Goal: Task Accomplishment & Management: Manage account settings

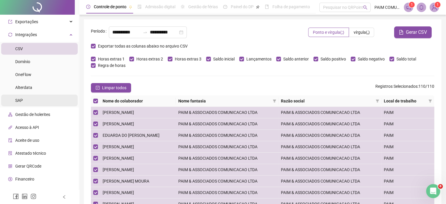
scroll to position [258, 0]
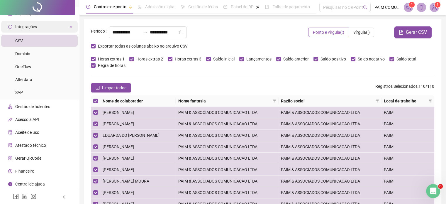
click at [29, 27] on span "Integrações" at bounding box center [26, 26] width 22 height 5
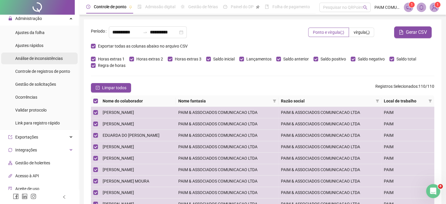
scroll to position [132, 0]
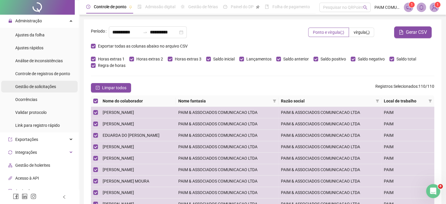
click at [42, 88] on span "Gestão de solicitações" at bounding box center [35, 86] width 41 height 5
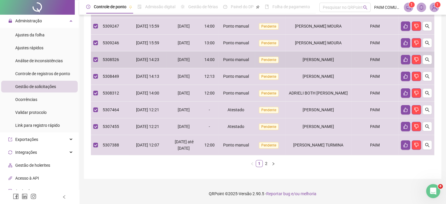
scroll to position [182, 0]
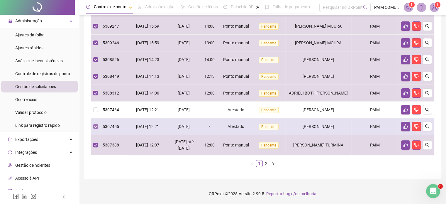
click at [96, 123] on label at bounding box center [95, 126] width 5 height 6
click at [104, 127] on span "5307455" at bounding box center [111, 126] width 16 height 5
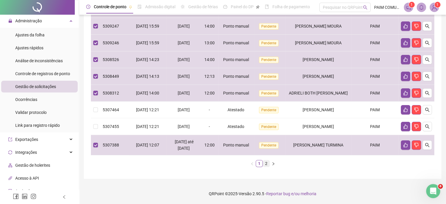
click at [265, 164] on link "2" at bounding box center [266, 163] width 6 height 6
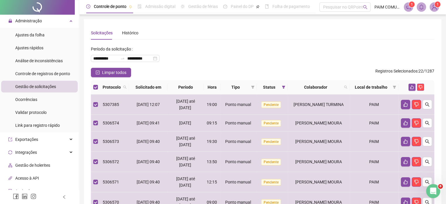
scroll to position [0, 0]
click at [412, 88] on icon "like" at bounding box center [412, 87] width 4 height 4
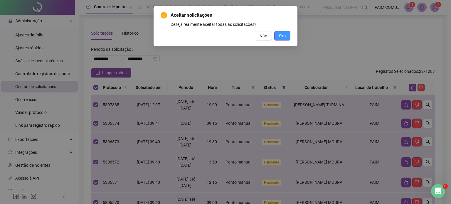
click at [283, 39] on button "Sim" at bounding box center [282, 35] width 16 height 9
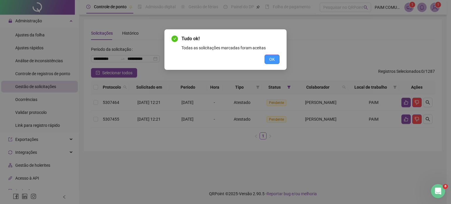
click at [270, 60] on span "OK" at bounding box center [272, 59] width 6 height 6
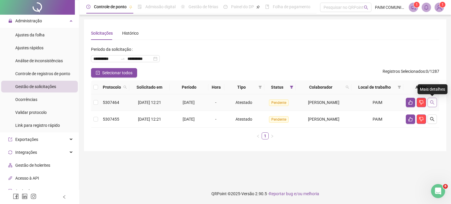
click at [433, 102] on icon "search" at bounding box center [432, 102] width 5 height 5
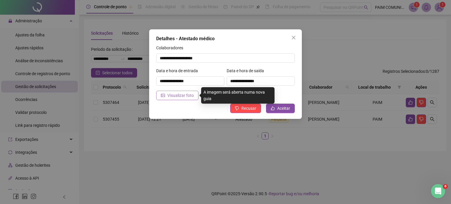
click at [178, 98] on span "Visualizar foto" at bounding box center [180, 95] width 26 height 6
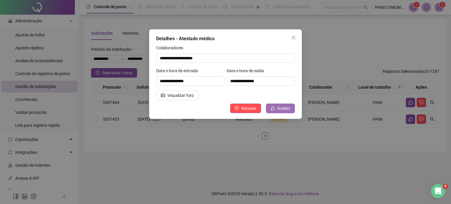
click at [284, 107] on span "Aceitar" at bounding box center [283, 108] width 13 height 6
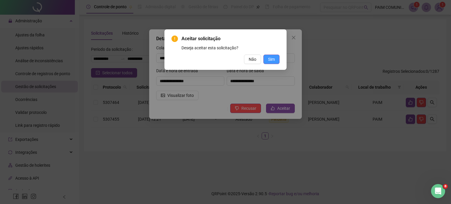
click at [271, 59] on span "Sim" at bounding box center [271, 59] width 7 height 6
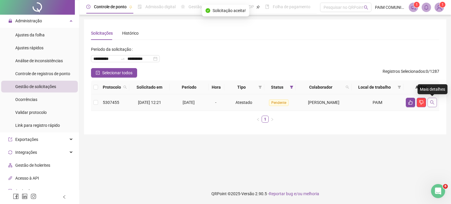
click at [433, 100] on button "button" at bounding box center [431, 102] width 9 height 9
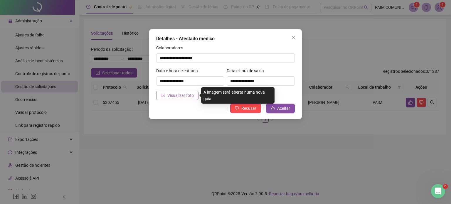
click at [180, 95] on span "Visualizar foto" at bounding box center [180, 95] width 26 height 6
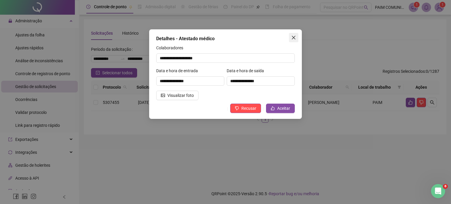
click at [294, 38] on icon "close" at bounding box center [293, 37] width 5 height 5
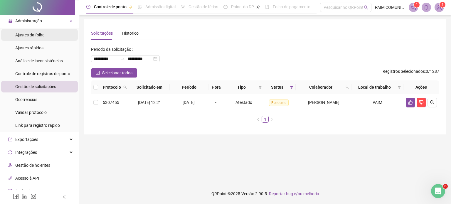
click at [36, 38] on div "Ajustes da folha" at bounding box center [29, 35] width 29 height 12
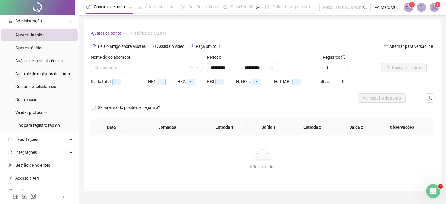
type input "**********"
click at [108, 65] on input "search" at bounding box center [144, 67] width 99 height 9
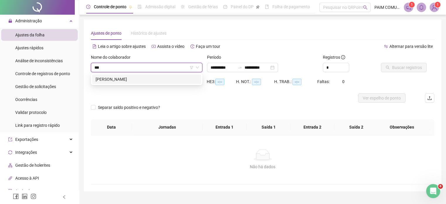
type input "****"
click at [120, 80] on div "[PERSON_NAME]" at bounding box center [147, 79] width 102 height 6
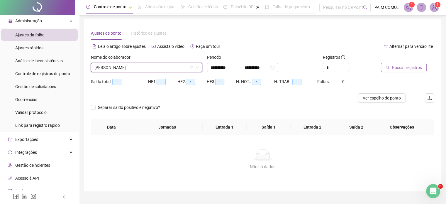
click at [408, 69] on span "Buscar registros" at bounding box center [407, 67] width 30 height 6
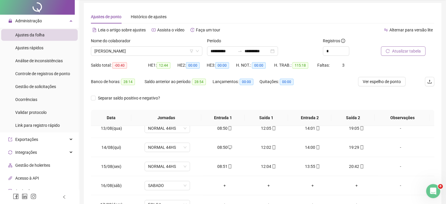
scroll to position [96, 0]
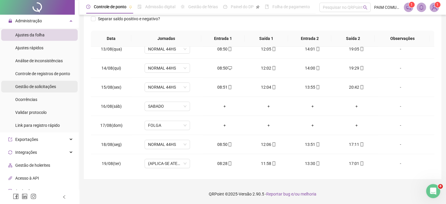
click at [36, 84] on span "Gestão de solicitações" at bounding box center [35, 86] width 41 height 5
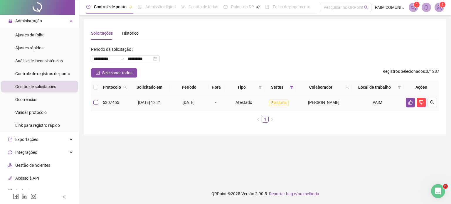
click at [96, 105] on label at bounding box center [95, 102] width 5 height 6
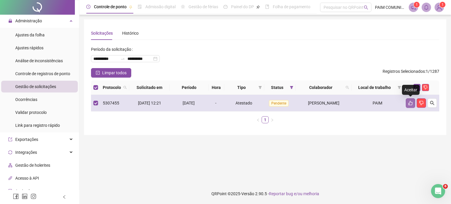
click at [409, 104] on icon "like" at bounding box center [410, 103] width 4 height 4
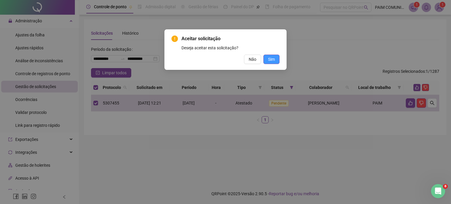
click at [272, 61] on span "Sim" at bounding box center [271, 59] width 7 height 6
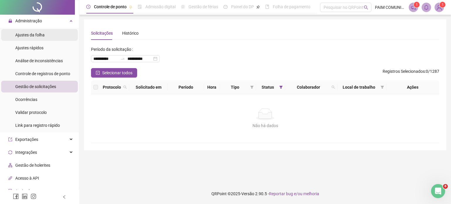
click at [31, 33] on span "Ajustes da folha" at bounding box center [29, 35] width 29 height 5
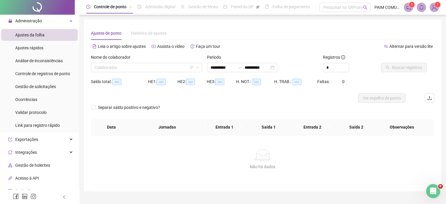
type input "**********"
click at [108, 67] on input "search" at bounding box center [144, 67] width 99 height 9
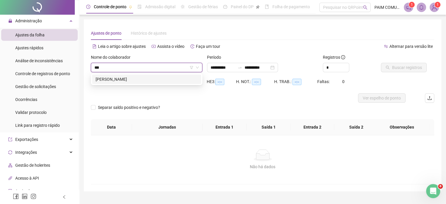
type input "****"
click at [124, 81] on div "[PERSON_NAME]" at bounding box center [147, 79] width 102 height 6
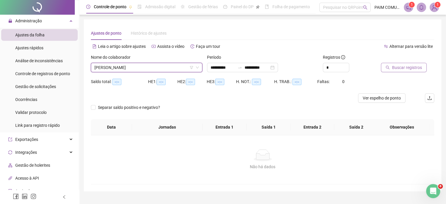
click at [403, 70] on span "Buscar registros" at bounding box center [407, 67] width 30 height 6
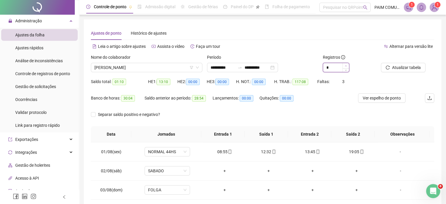
click at [345, 68] on span "Increase Value" at bounding box center [346, 65] width 6 height 5
type input "*"
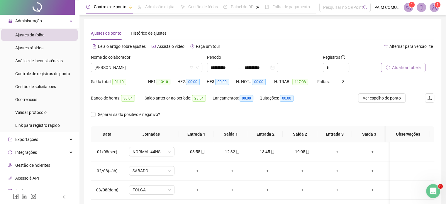
click at [402, 70] on span "Atualizar tabela" at bounding box center [406, 67] width 29 height 6
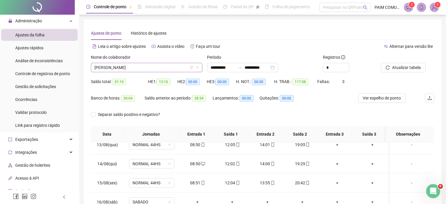
click at [148, 68] on span "[PERSON_NAME]" at bounding box center [147, 67] width 104 height 9
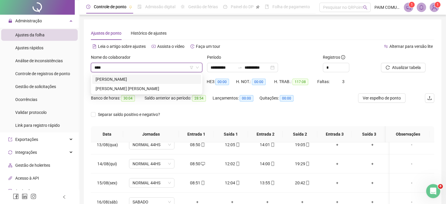
type input "*****"
click at [138, 77] on div "[PERSON_NAME]" at bounding box center [147, 79] width 102 height 6
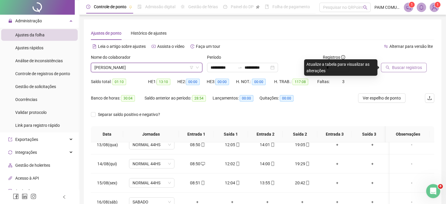
click at [402, 69] on span "Buscar registros" at bounding box center [407, 67] width 30 height 6
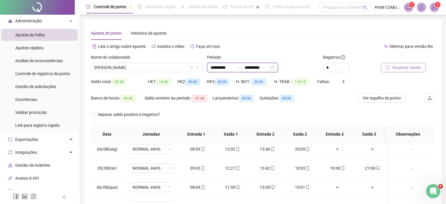
click at [235, 65] on input "**********" at bounding box center [223, 67] width 25 height 6
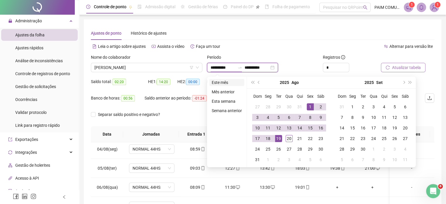
type input "**********"
drag, startPoint x: 218, startPoint y: 80, endPoint x: 230, endPoint y: 79, distance: 11.2
click at [219, 80] on li "Este mês" at bounding box center [227, 82] width 35 height 7
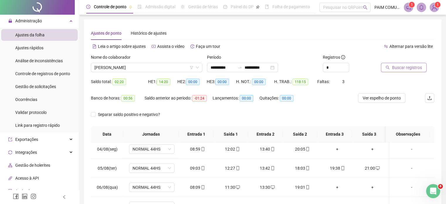
click at [398, 68] on span "Buscar registros" at bounding box center [407, 67] width 30 height 6
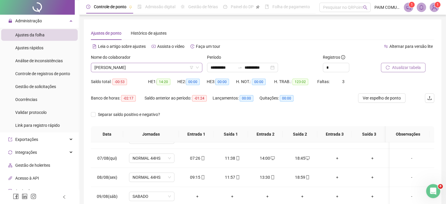
click at [150, 69] on span "[PERSON_NAME]" at bounding box center [147, 67] width 104 height 9
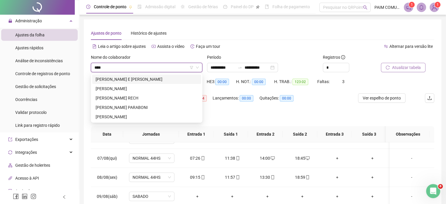
type input "*****"
click at [140, 119] on div "[PERSON_NAME]" at bounding box center [147, 117] width 102 height 6
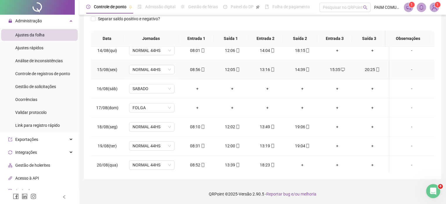
scroll to position [255, 0]
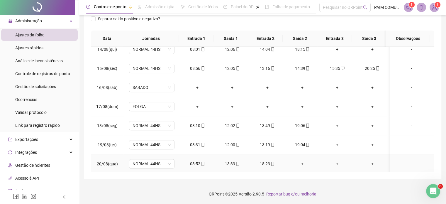
click at [299, 161] on div "+" at bounding box center [303, 164] width 26 height 6
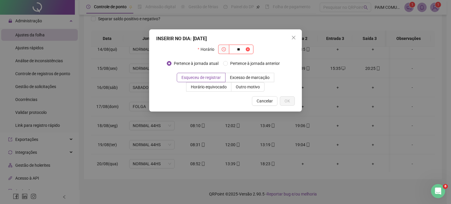
type input "*"
type input "*****"
click at [286, 100] on span "OK" at bounding box center [287, 101] width 6 height 6
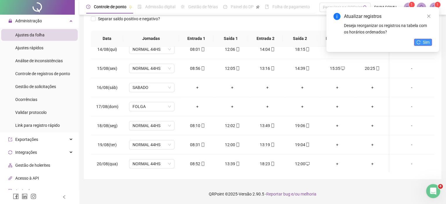
click at [424, 41] on span "Sim" at bounding box center [426, 42] width 7 height 6
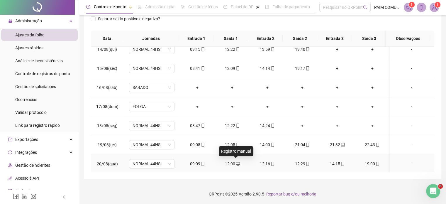
click at [236, 163] on icon "desktop" at bounding box center [238, 164] width 4 height 4
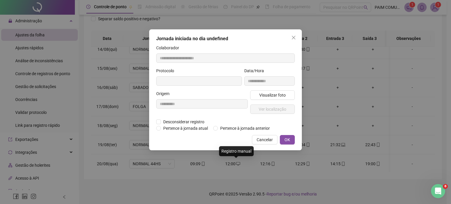
type input "**********"
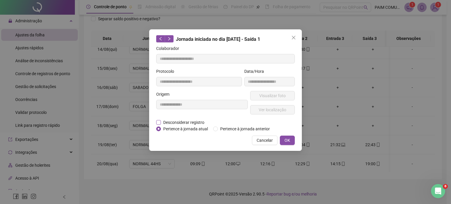
click at [189, 124] on span "Desconsiderar registro" at bounding box center [184, 122] width 46 height 6
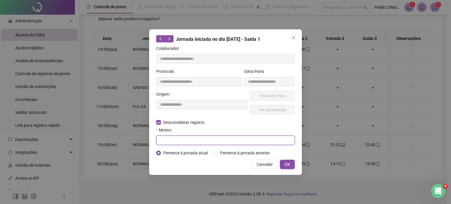
click at [180, 141] on input "text" at bounding box center [225, 140] width 139 height 9
type input "**********"
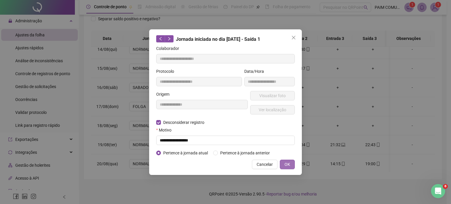
click at [289, 161] on span "OK" at bounding box center [287, 164] width 6 height 6
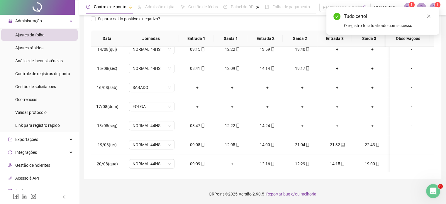
click at [434, 15] on div "Tudo certo! O registro foi atualizado com sucesso" at bounding box center [383, 21] width 113 height 28
click at [428, 15] on icon "close" at bounding box center [429, 16] width 4 height 4
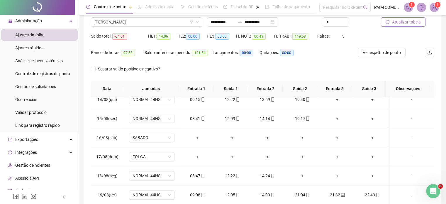
scroll to position [0, 0]
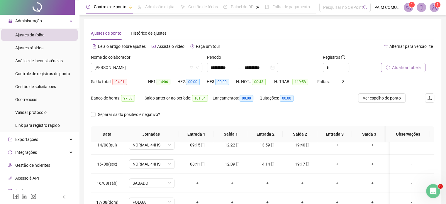
click at [411, 67] on span "Atualizar tabela" at bounding box center [406, 67] width 29 height 6
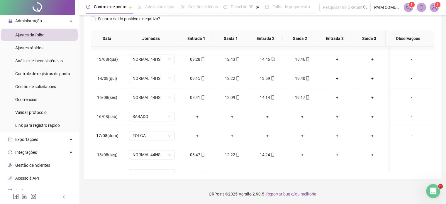
scroll to position [255, 0]
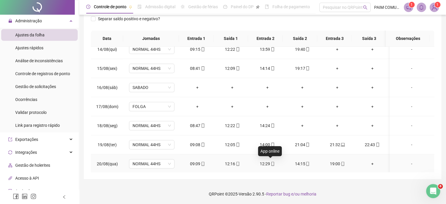
click at [272, 163] on icon "mobile" at bounding box center [273, 164] width 3 height 4
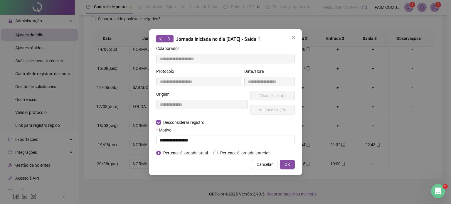
type input "**********"
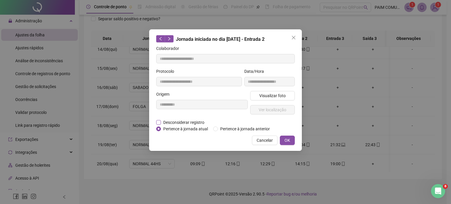
click at [174, 124] on span "Desconsiderar registro" at bounding box center [184, 122] width 46 height 6
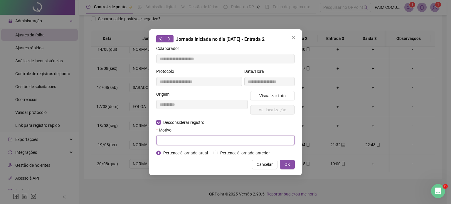
click at [175, 144] on input "text" at bounding box center [225, 140] width 139 height 9
type input "**********"
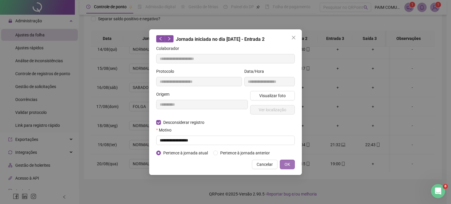
click at [288, 162] on span "OK" at bounding box center [287, 164] width 6 height 6
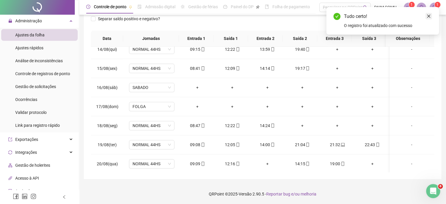
click at [428, 14] on icon "close" at bounding box center [429, 16] width 4 height 4
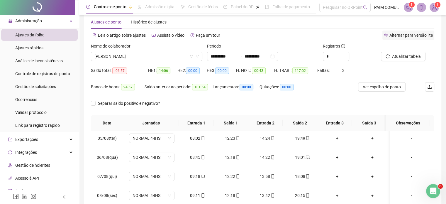
scroll to position [0, 0]
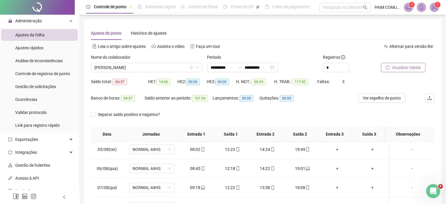
click at [409, 68] on span "Atualizar tabela" at bounding box center [406, 67] width 29 height 6
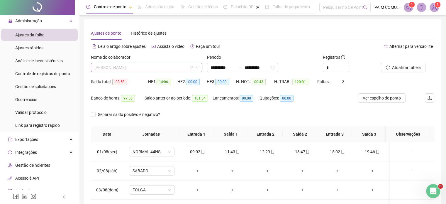
click at [163, 68] on span "[PERSON_NAME]" at bounding box center [147, 67] width 104 height 9
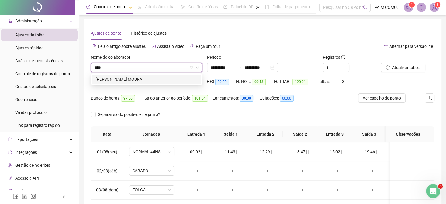
type input "*****"
click at [145, 82] on div "[PERSON_NAME] MOURA" at bounding box center [147, 79] width 102 height 6
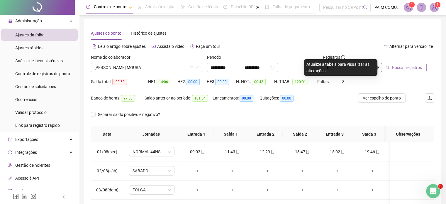
click at [413, 66] on span "Buscar registros" at bounding box center [407, 67] width 30 height 6
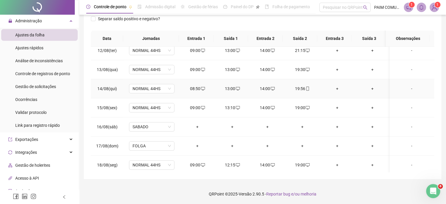
scroll to position [255, 0]
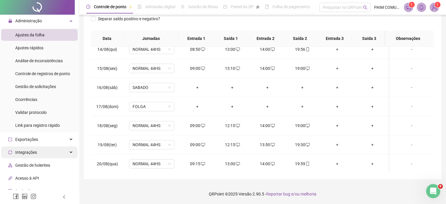
click at [29, 156] on span "Integrações" at bounding box center [22, 152] width 29 height 12
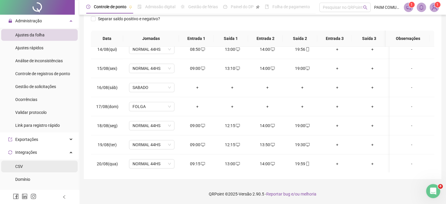
click at [19, 165] on span "CSV" at bounding box center [19, 166] width 8 height 5
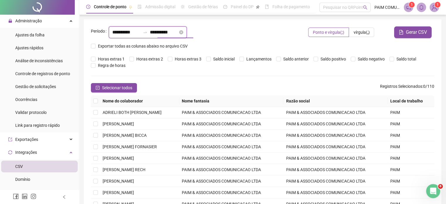
click at [171, 35] on input "**********" at bounding box center [164, 32] width 28 height 7
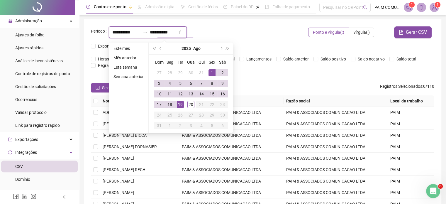
type input "**********"
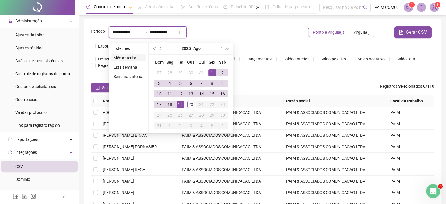
type input "**********"
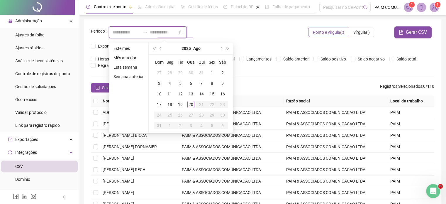
type input "**********"
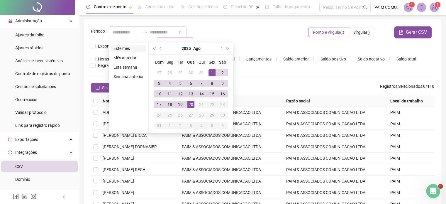
click at [124, 49] on li "Este mês" at bounding box center [128, 48] width 35 height 7
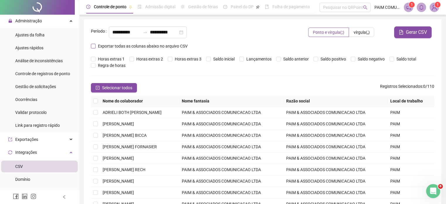
click at [96, 46] on span "Exportar todas as colunas abaixo no arquivo CSV" at bounding box center [143, 46] width 95 height 6
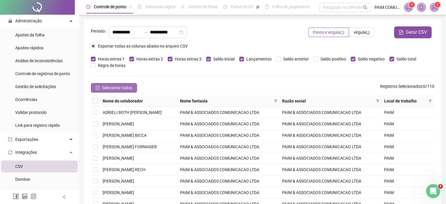
click at [109, 88] on span "Selecionar todos" at bounding box center [117, 88] width 30 height 6
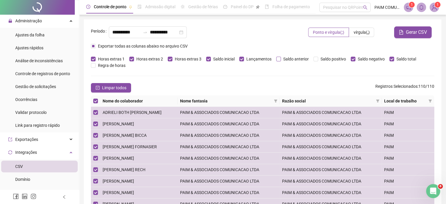
click at [281, 60] on span "Saldo anterior" at bounding box center [296, 59] width 30 height 6
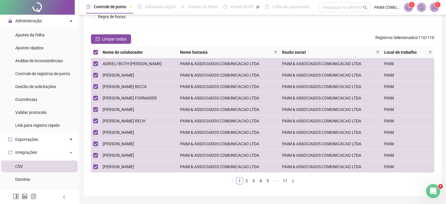
scroll to position [65, 0]
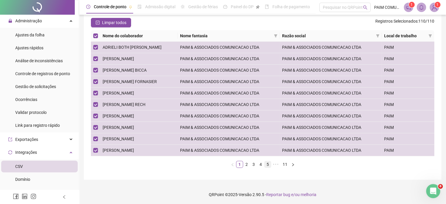
click at [267, 162] on link "5" at bounding box center [268, 164] width 6 height 6
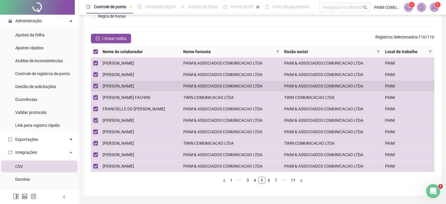
scroll to position [0, 0]
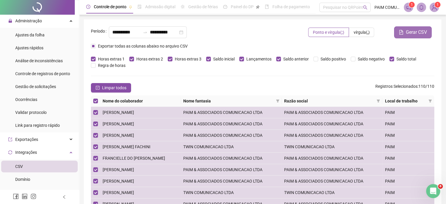
click at [421, 35] on span "Gerar CSV" at bounding box center [416, 32] width 21 height 7
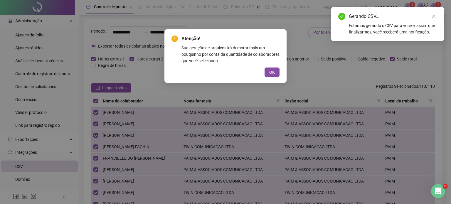
click at [269, 73] on span "OK" at bounding box center [272, 72] width 6 height 6
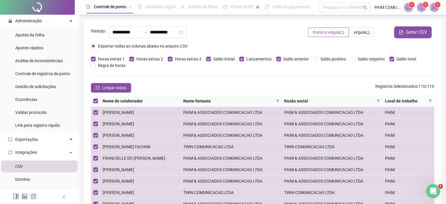
click at [427, 6] on sup "1" at bounding box center [426, 5] width 6 height 6
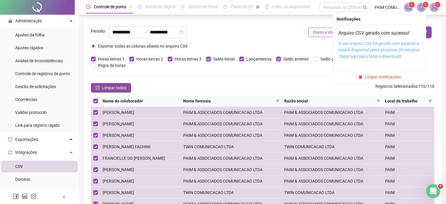
click at [366, 49] on link "O seu arquivo CSV foi gerado com sucesso e estará disponível pelos próximos 20 …" at bounding box center [380, 50] width 82 height 18
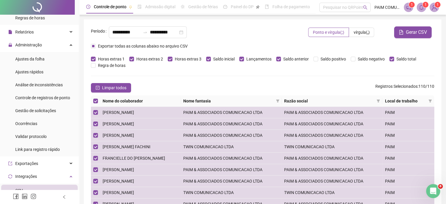
scroll to position [74, 0]
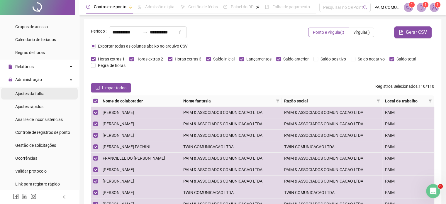
click at [32, 93] on span "Ajustes da folha" at bounding box center [29, 93] width 29 height 5
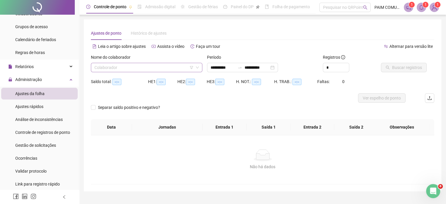
type input "**********"
click at [144, 69] on input "search" at bounding box center [144, 67] width 99 height 9
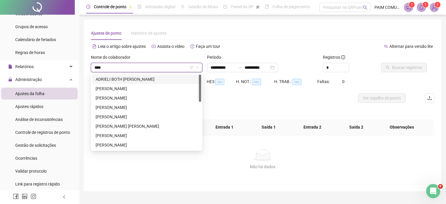
type input "*****"
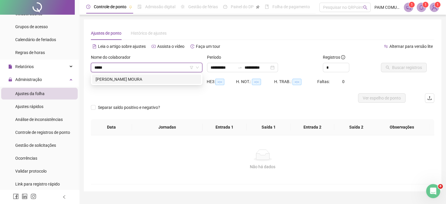
click at [123, 80] on div "[PERSON_NAME] MOURA" at bounding box center [147, 79] width 102 height 6
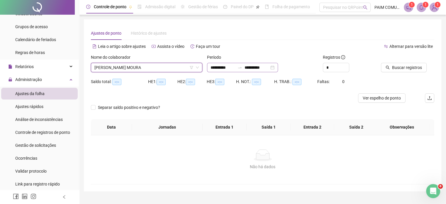
click at [278, 69] on div "**********" at bounding box center [242, 67] width 71 height 9
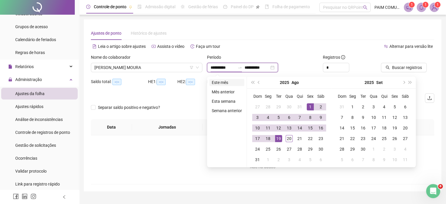
type input "**********"
click at [236, 82] on li "Este mês" at bounding box center [227, 82] width 35 height 7
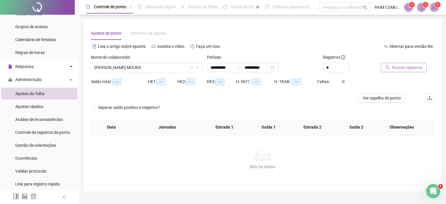
click at [404, 67] on span "Buscar registros" at bounding box center [407, 67] width 30 height 6
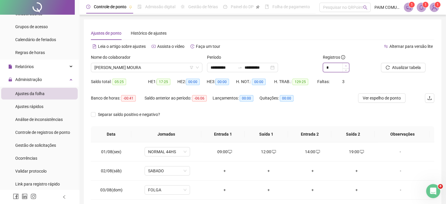
click at [344, 65] on span "Increase Value" at bounding box center [346, 65] width 6 height 5
type input "*"
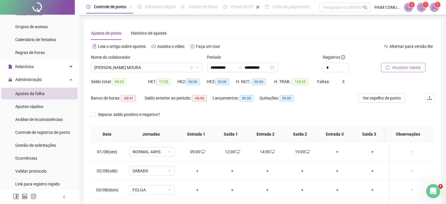
click at [398, 64] on button "Atualizar tabela" at bounding box center [403, 67] width 45 height 9
click at [148, 66] on span "[PERSON_NAME] MOURA" at bounding box center [147, 67] width 104 height 9
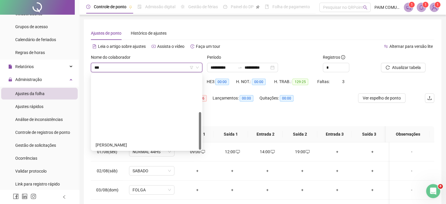
type input "****"
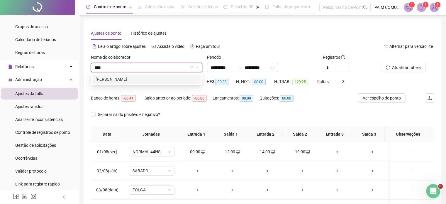
click at [116, 83] on div "[PERSON_NAME]" at bounding box center [146, 79] width 109 height 9
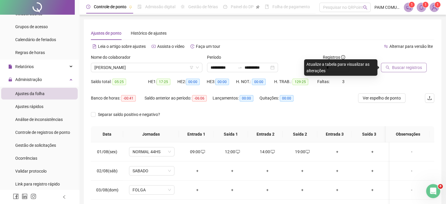
click at [405, 68] on span "Buscar registros" at bounding box center [407, 67] width 30 height 6
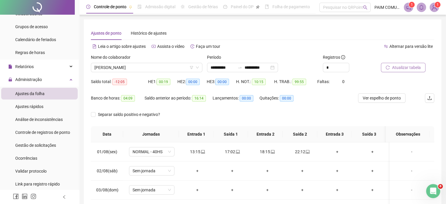
click at [406, 68] on span "Atualizar tabela" at bounding box center [406, 67] width 29 height 6
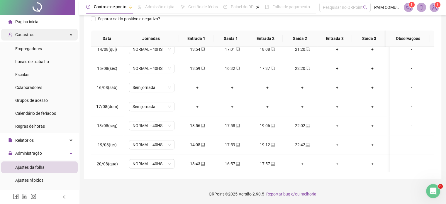
click at [28, 34] on span "Cadastros" at bounding box center [24, 34] width 19 height 5
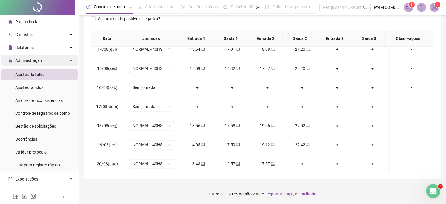
click at [27, 60] on span "Administração" at bounding box center [28, 60] width 27 height 5
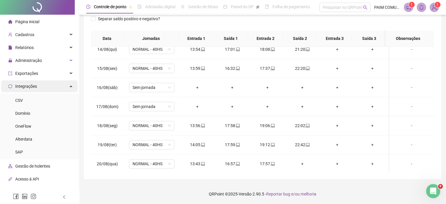
click at [27, 85] on span "Integrações" at bounding box center [26, 86] width 22 height 5
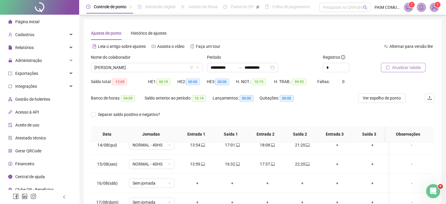
click at [407, 67] on span "Atualizar tabela" at bounding box center [406, 67] width 29 height 6
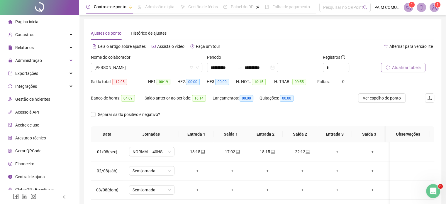
click at [410, 67] on span "Atualizar tabela" at bounding box center [406, 67] width 29 height 6
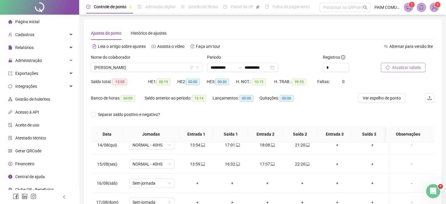
click at [403, 66] on span "Atualizar tabela" at bounding box center [406, 67] width 29 height 6
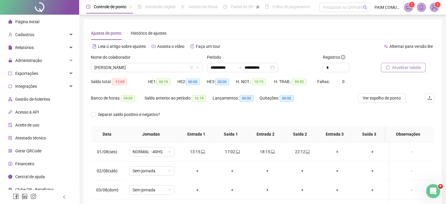
click at [407, 70] on span "Atualizar tabela" at bounding box center [406, 67] width 29 height 6
click at [390, 96] on span "Ver espelho de ponto" at bounding box center [382, 98] width 38 height 6
click at [407, 68] on span "Atualizar tabela" at bounding box center [406, 67] width 29 height 6
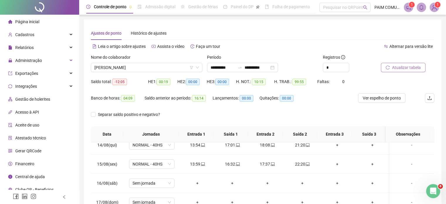
click at [404, 65] on span "Atualizar tabela" at bounding box center [406, 67] width 29 height 6
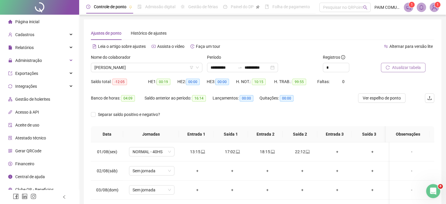
click at [411, 66] on span "Atualizar tabela" at bounding box center [406, 67] width 29 height 6
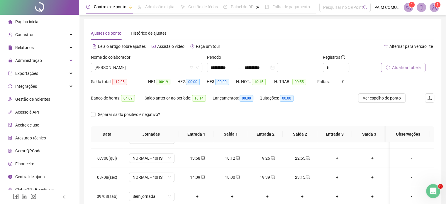
click at [407, 67] on span "Atualizar tabela" at bounding box center [406, 67] width 29 height 6
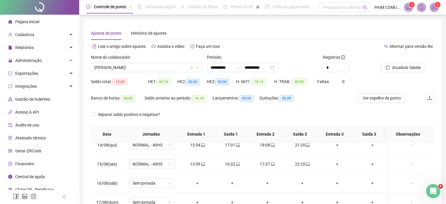
scroll to position [96, 0]
